Goal: Transaction & Acquisition: Book appointment/travel/reservation

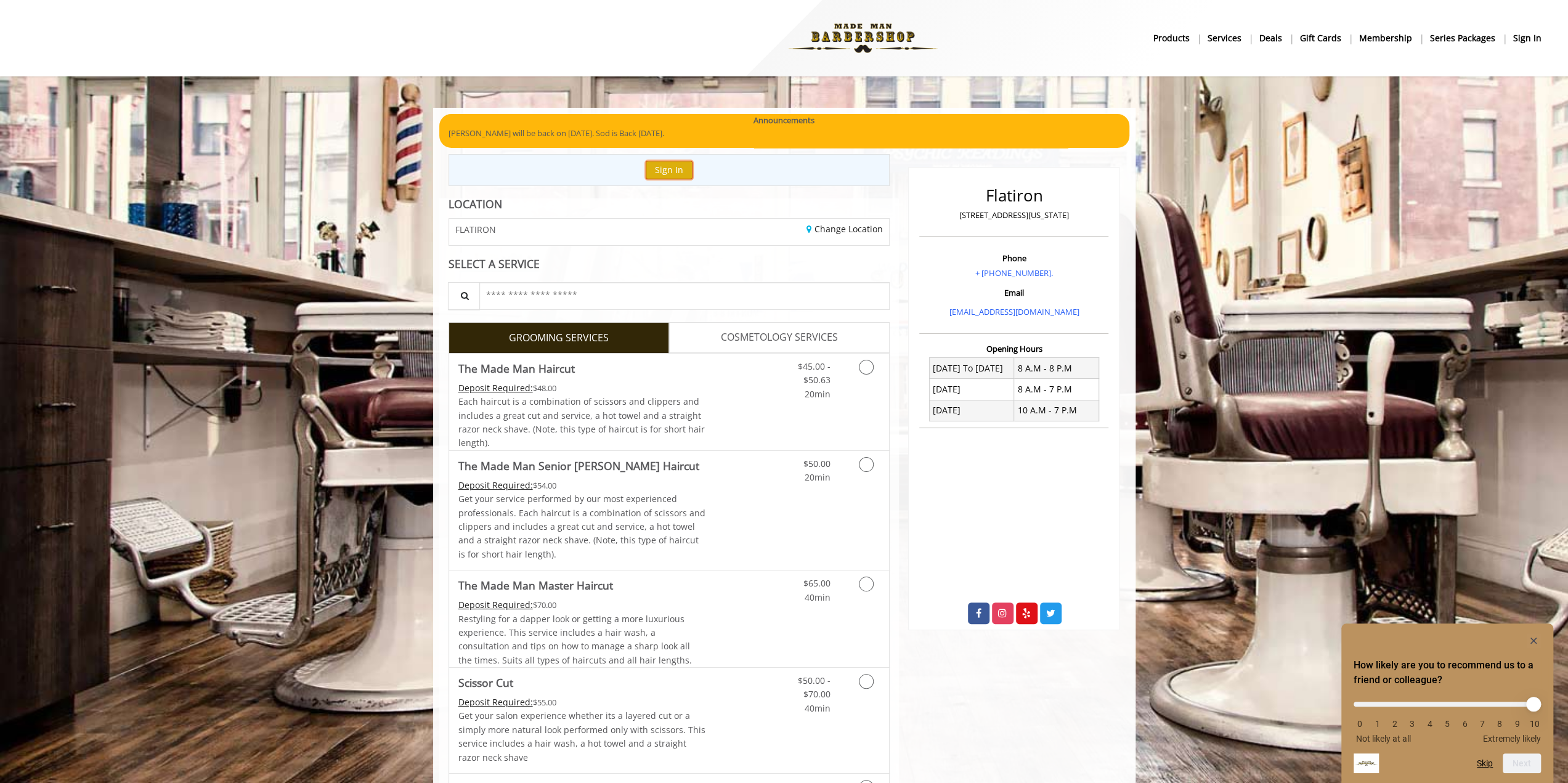
click at [677, 176] on button "Sign In" at bounding box center [668, 169] width 47 height 18
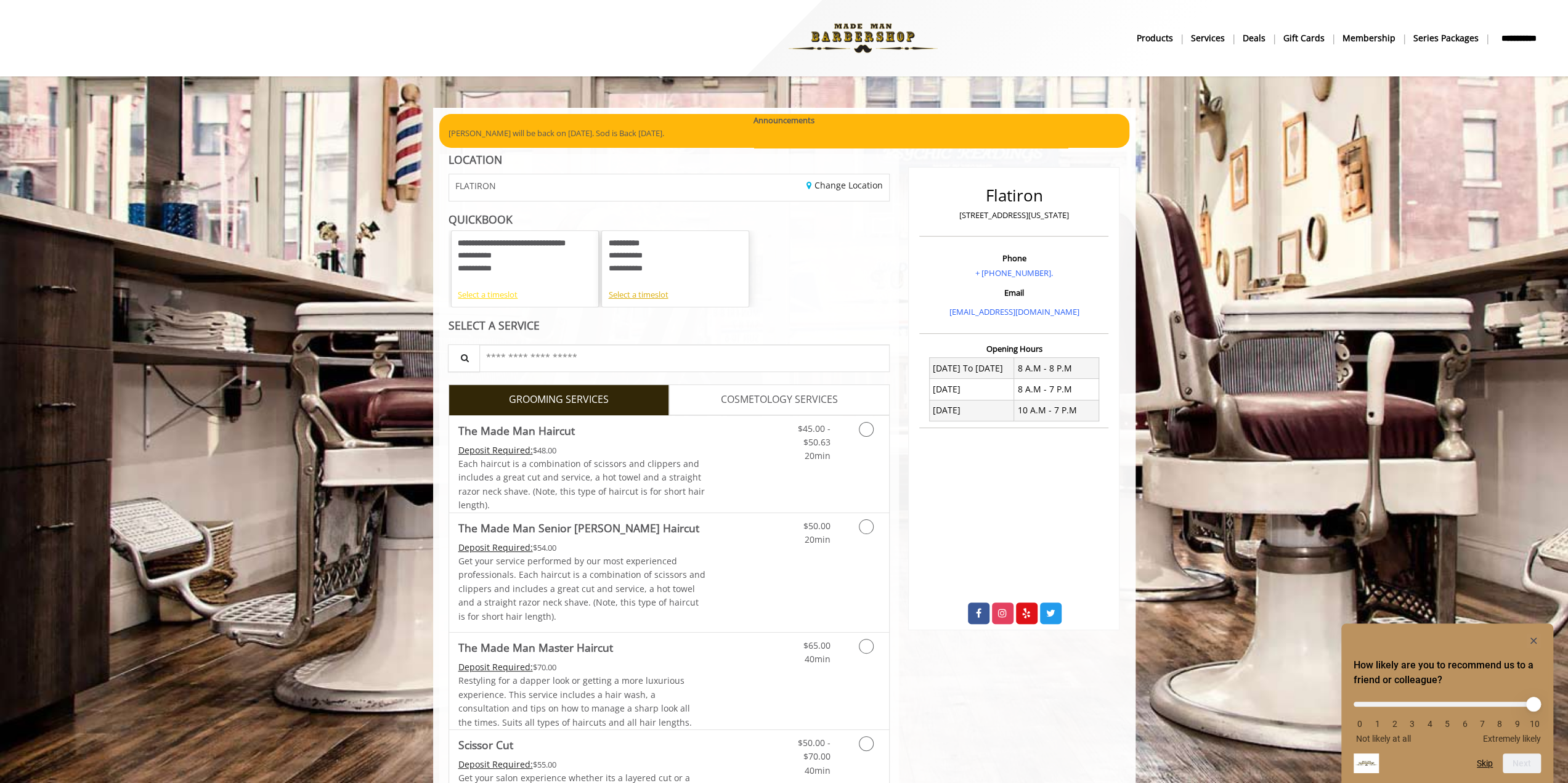
click at [495, 295] on div "Select a timeslot" at bounding box center [525, 294] width 134 height 13
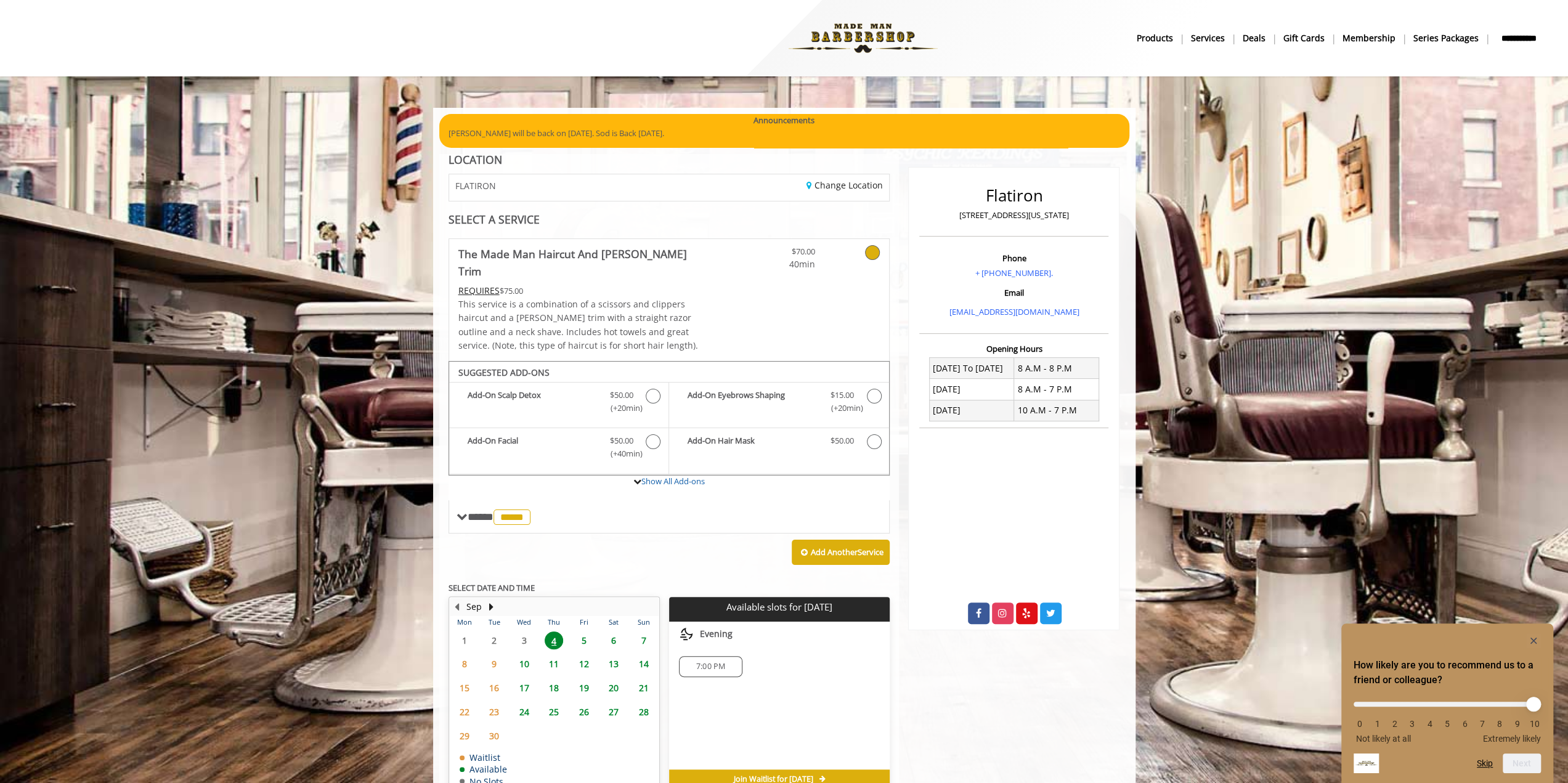
scroll to position [23, 0]
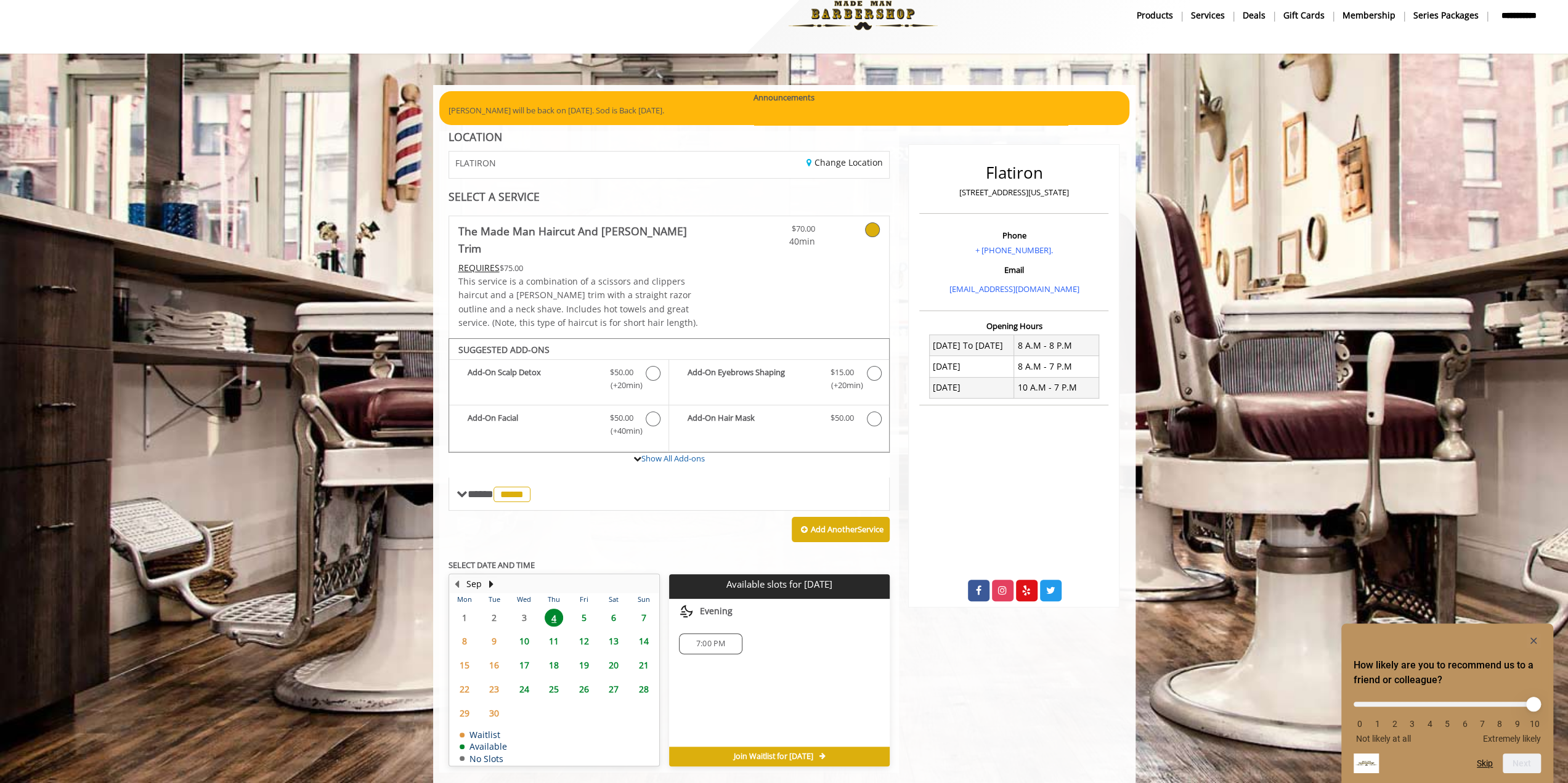
click at [580, 609] on span "5" at bounding box center [584, 617] width 19 height 18
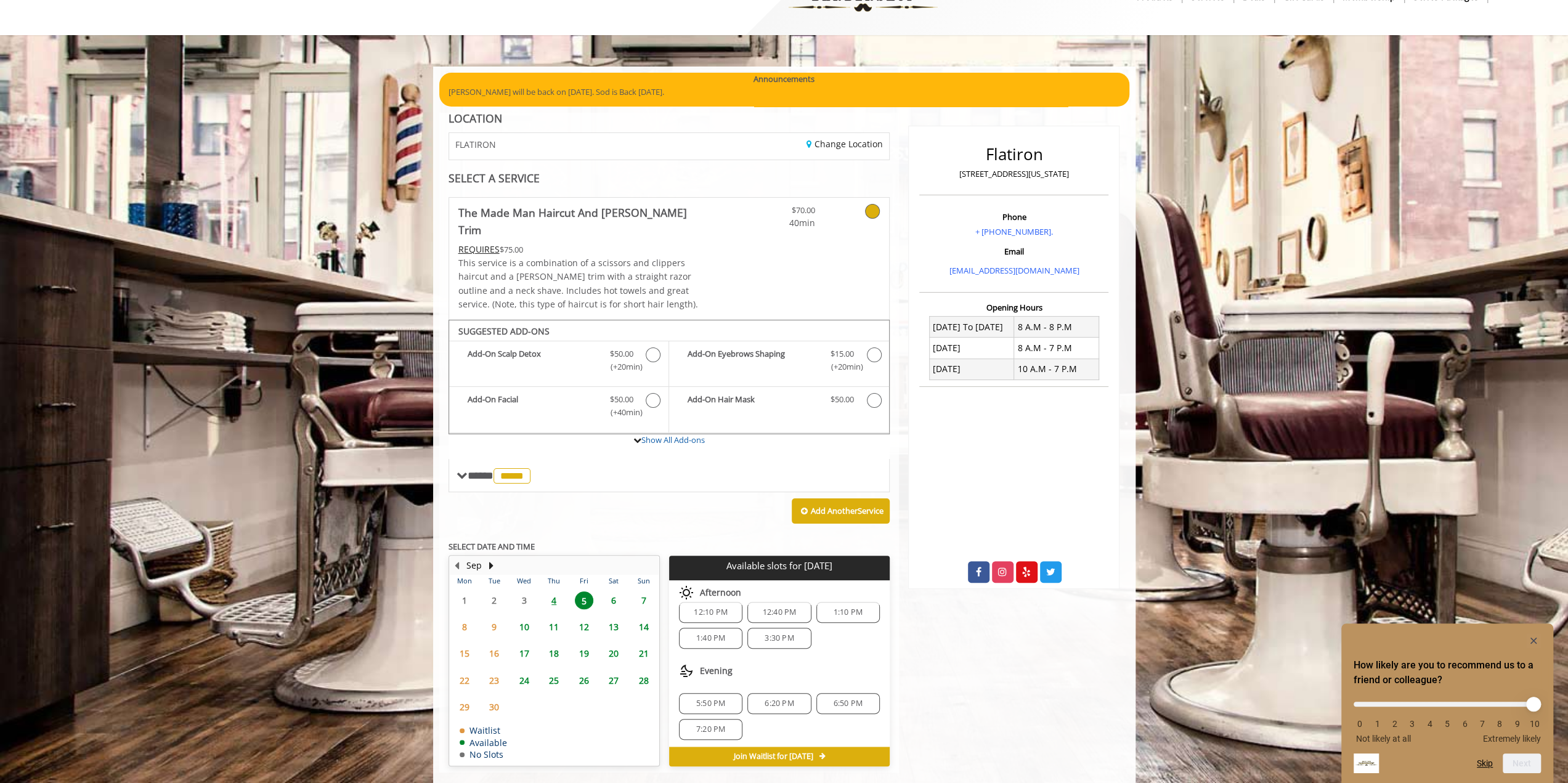
scroll to position [105, 0]
click at [706, 698] on span "5:50 PM" at bounding box center [711, 703] width 29 height 10
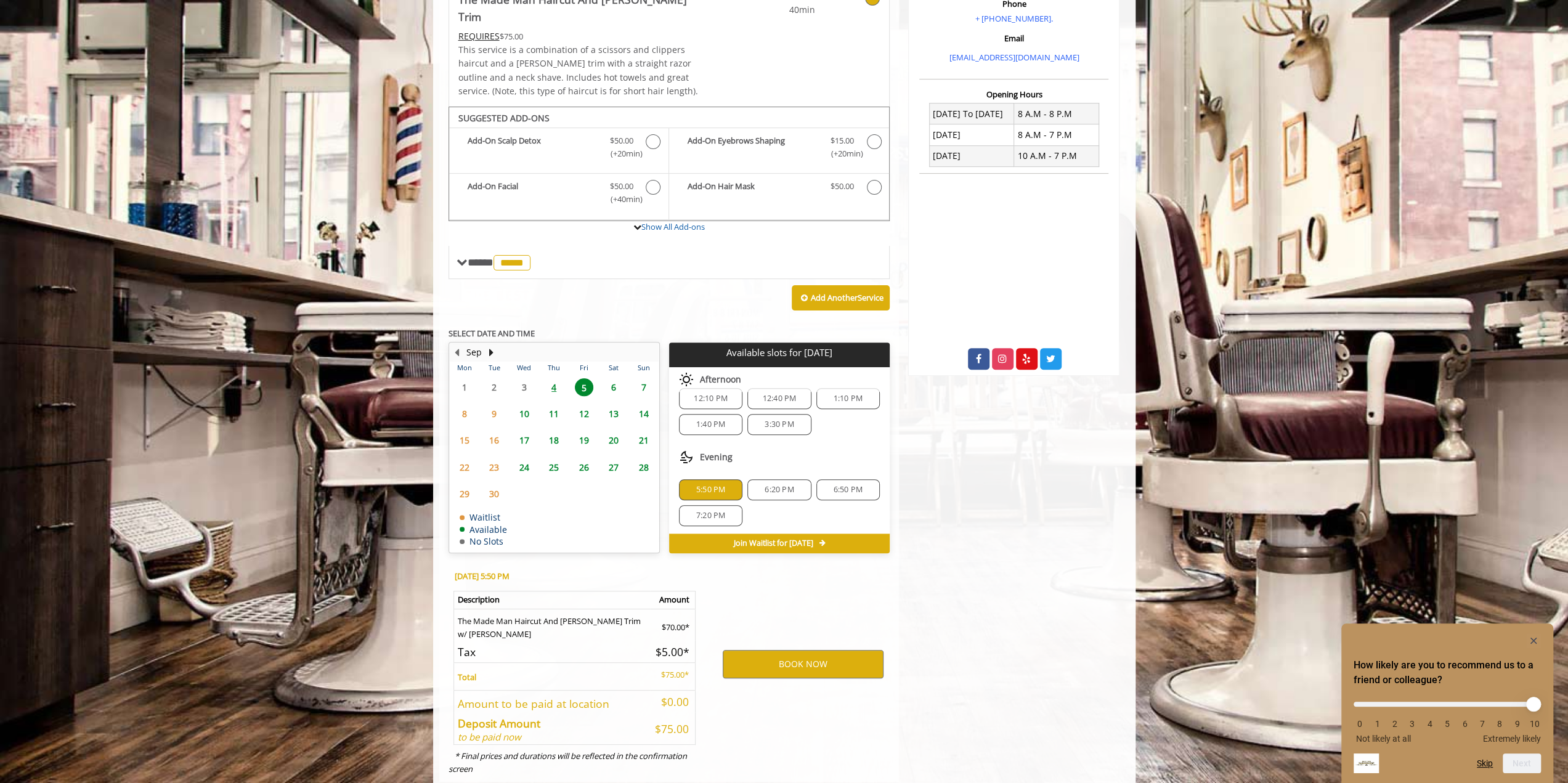
scroll to position [263, 0]
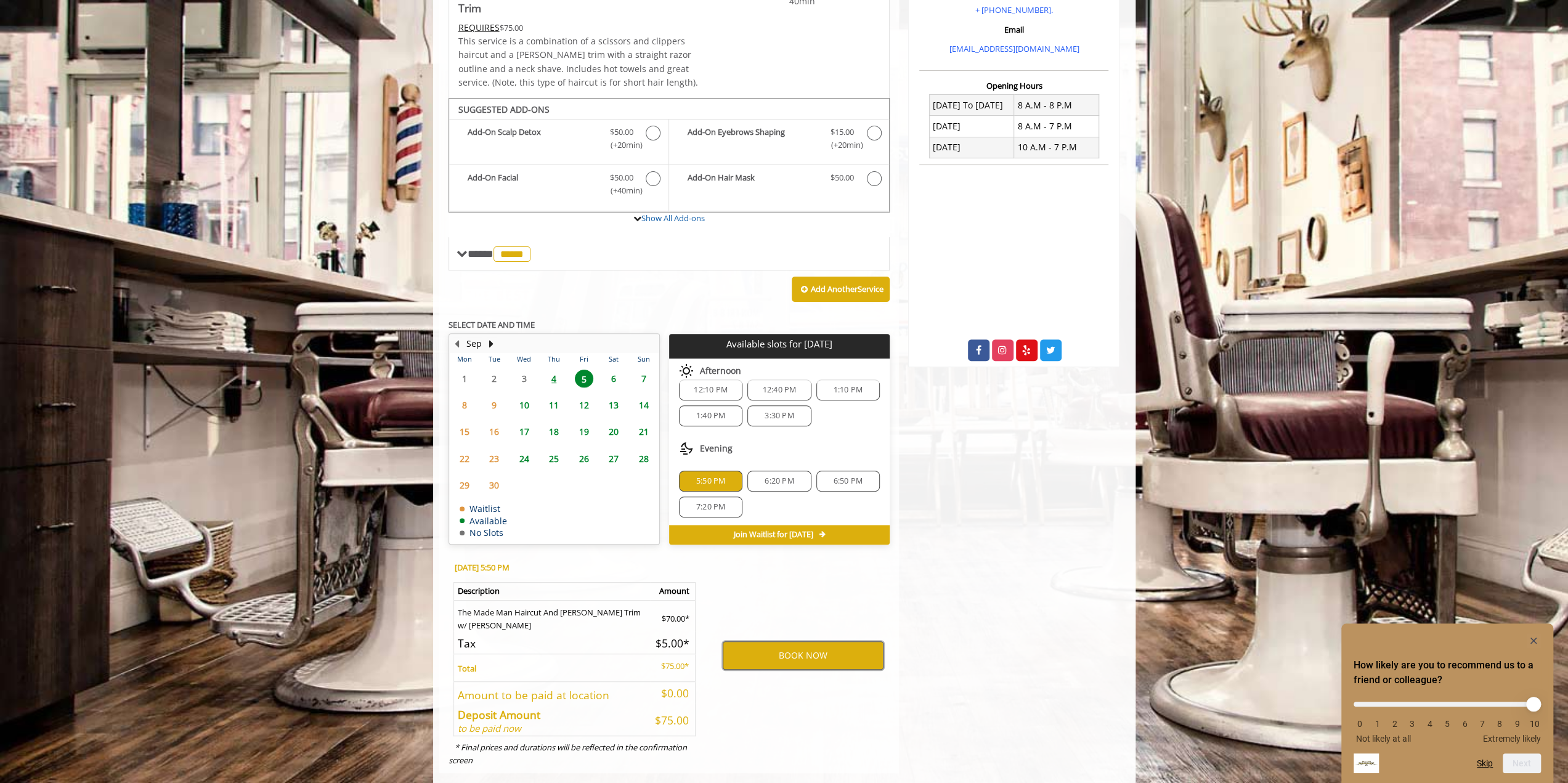
click at [764, 641] on button "BOOK NOW" at bounding box center [803, 654] width 161 height 28
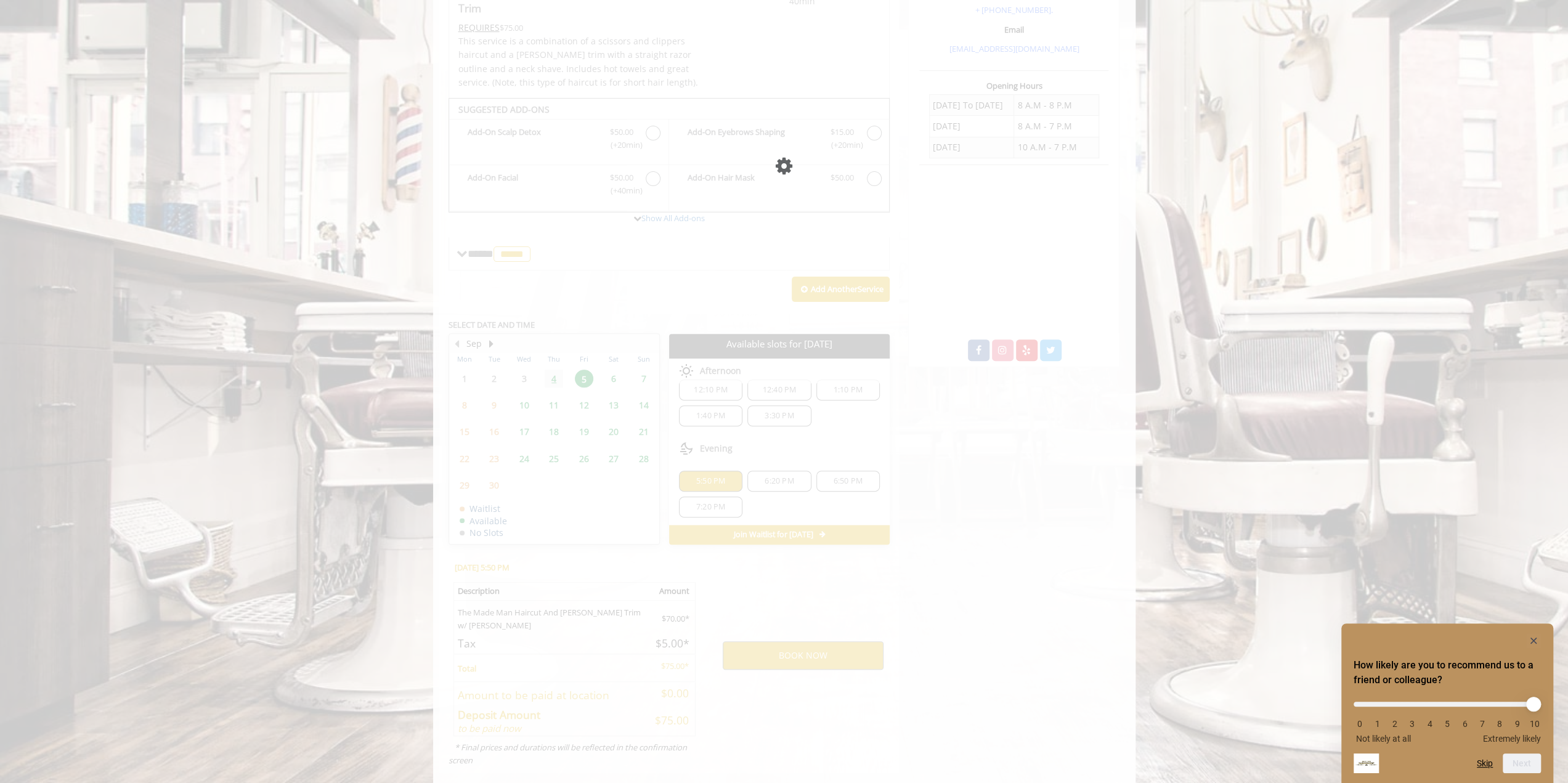
scroll to position [0, 0]
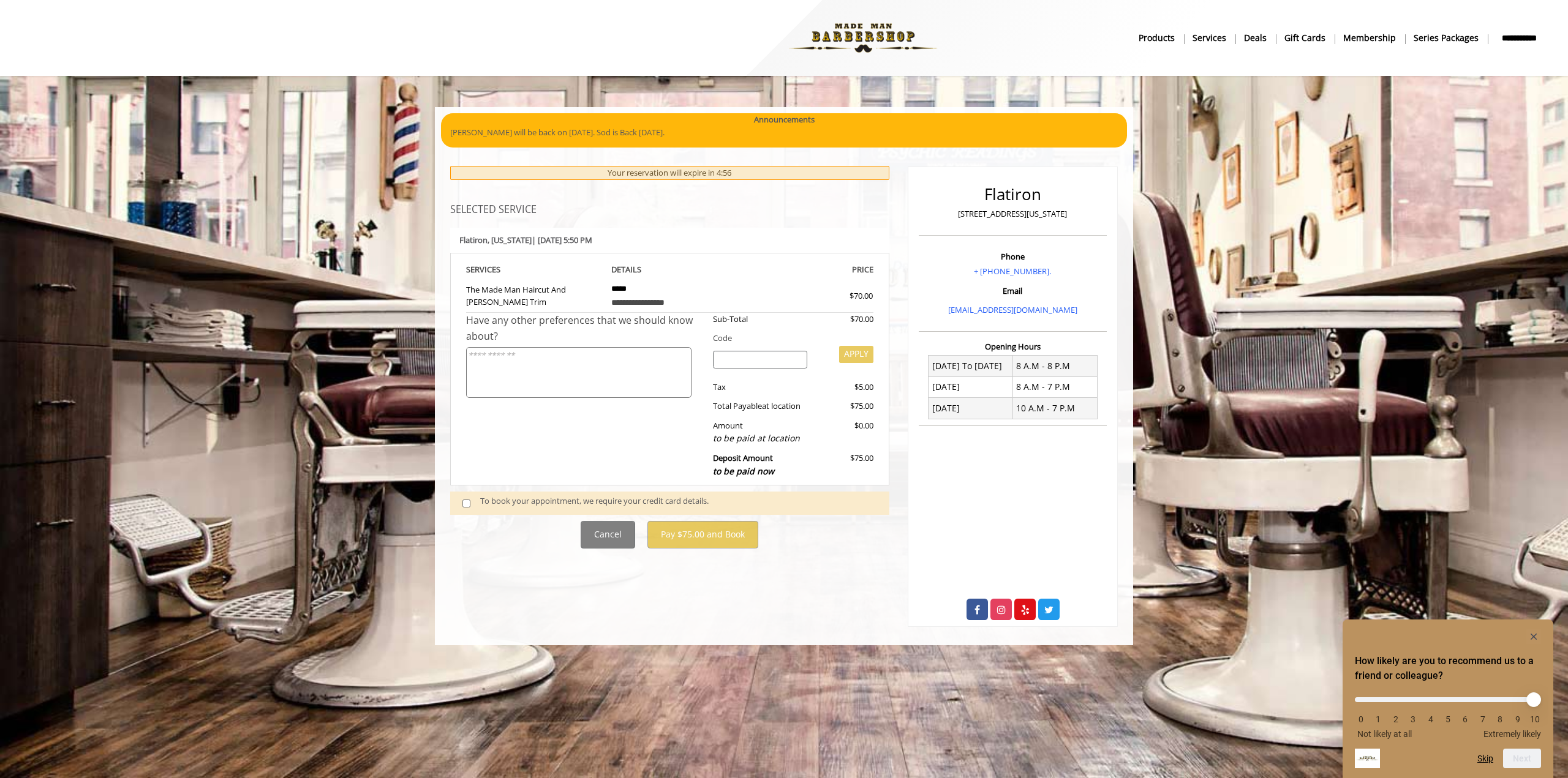
click at [481, 501] on div "To book your appointment, we require your credit card details." at bounding box center [678, 503] width 397 height 17
click at [457, 501] on span at bounding box center [471, 503] width 36 height 17
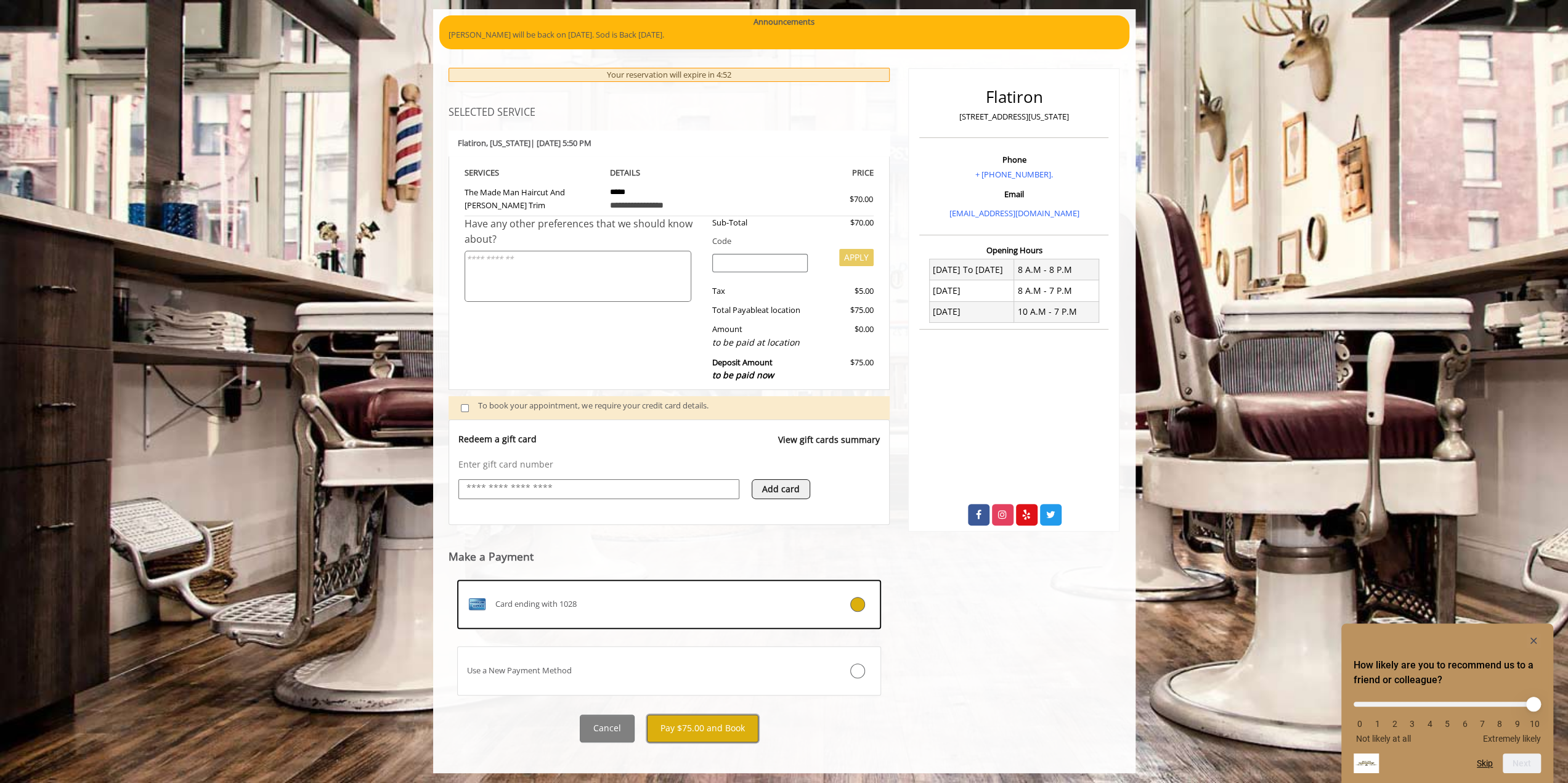
click at [709, 723] on button "Pay $75.00 and Book" at bounding box center [702, 728] width 112 height 28
